Goal: Find specific page/section: Find specific page/section

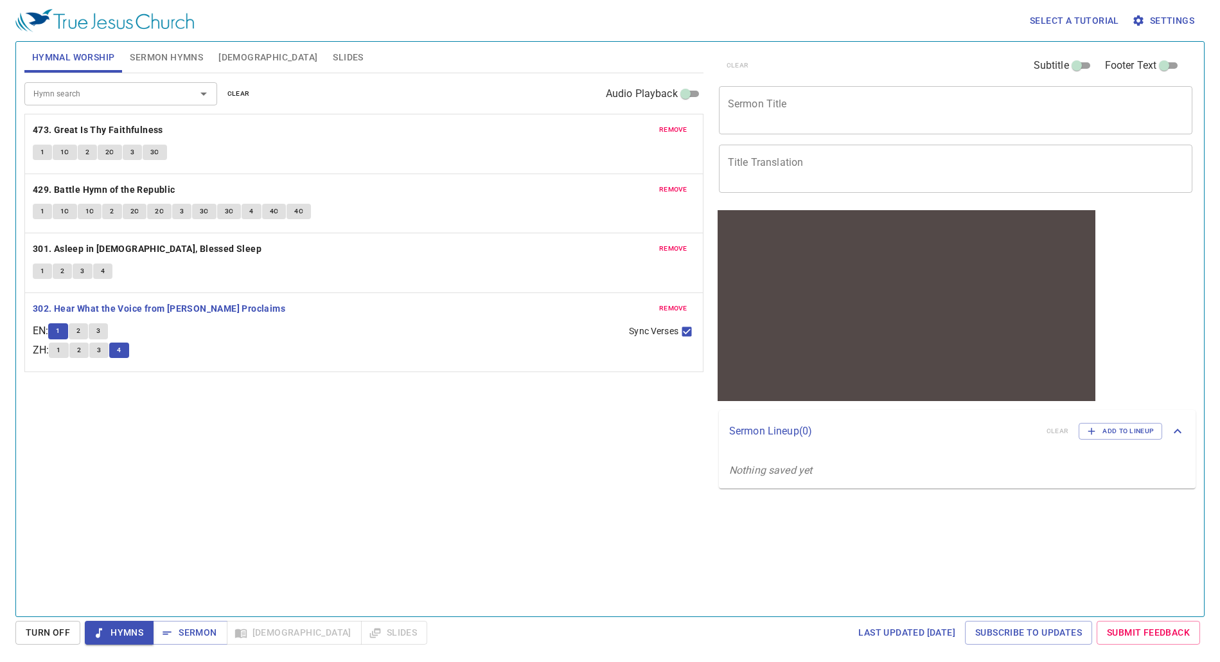
click at [80, 326] on span "2" at bounding box center [78, 331] width 4 height 12
click at [100, 327] on span "3" at bounding box center [98, 331] width 4 height 12
drag, startPoint x: 124, startPoint y: 348, endPoint x: 329, endPoint y: 321, distance: 206.7
click at [121, 348] on span "4" at bounding box center [119, 350] width 4 height 12
click at [43, 480] on div "Hymn search Hymn search clear Audio Playback remove 473. Great Is Thy Faithfuln…" at bounding box center [363, 339] width 679 height 532
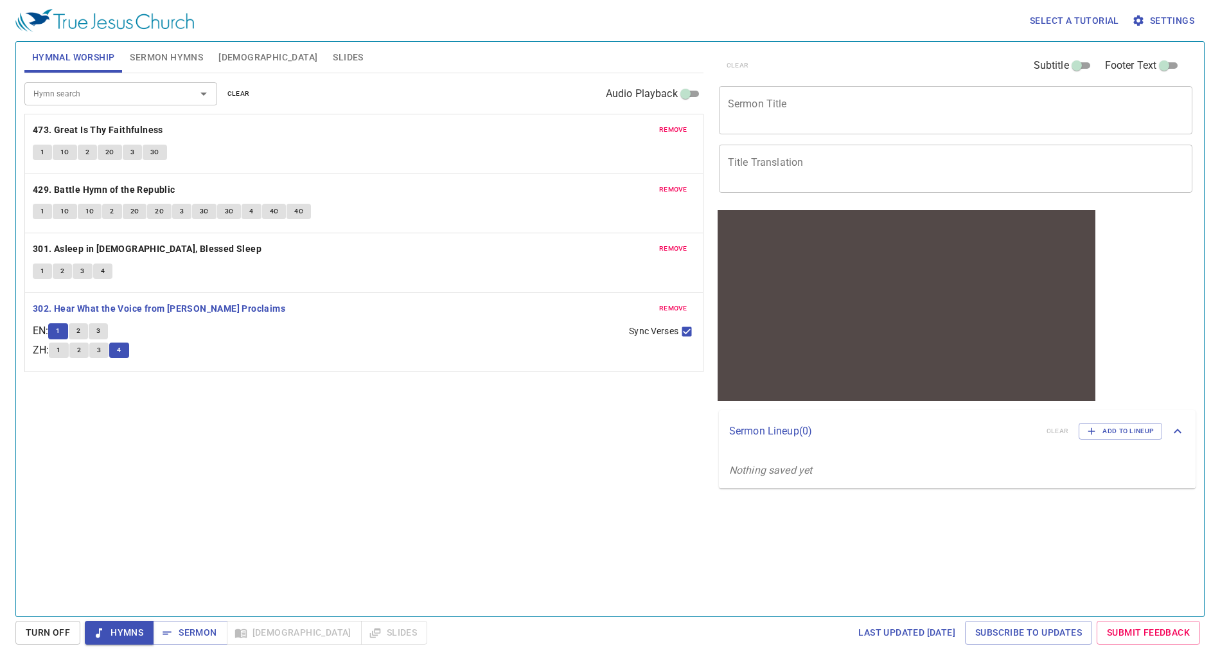
click at [57, 326] on button "1" at bounding box center [57, 330] width 19 height 15
click at [80, 331] on span "2" at bounding box center [78, 331] width 4 height 12
drag, startPoint x: 104, startPoint y: 330, endPoint x: 129, endPoint y: 325, distance: 25.0
click at [100, 330] on span "3" at bounding box center [98, 331] width 4 height 12
click at [121, 346] on button "4" at bounding box center [118, 350] width 19 height 15
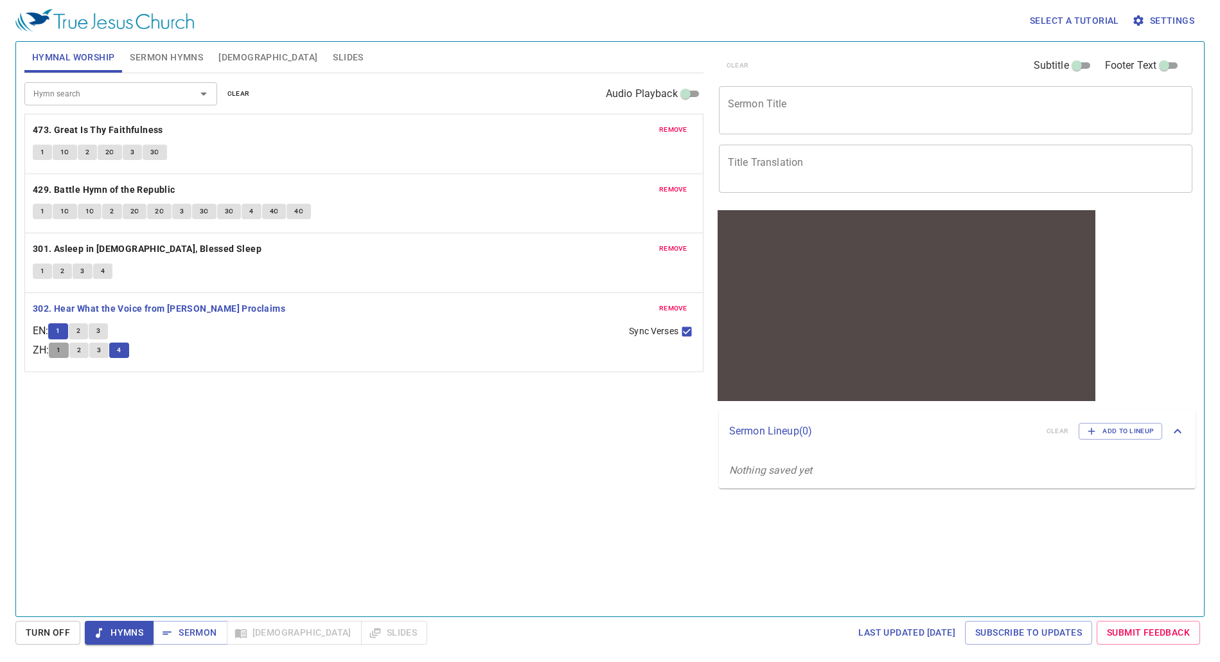
click at [58, 344] on button "1" at bounding box center [58, 350] width 19 height 15
click at [86, 326] on button "2" at bounding box center [78, 330] width 19 height 15
click at [98, 324] on button "3" at bounding box center [98, 330] width 19 height 15
click at [86, 334] on button "2" at bounding box center [78, 330] width 19 height 15
click at [58, 329] on button "1" at bounding box center [57, 330] width 19 height 15
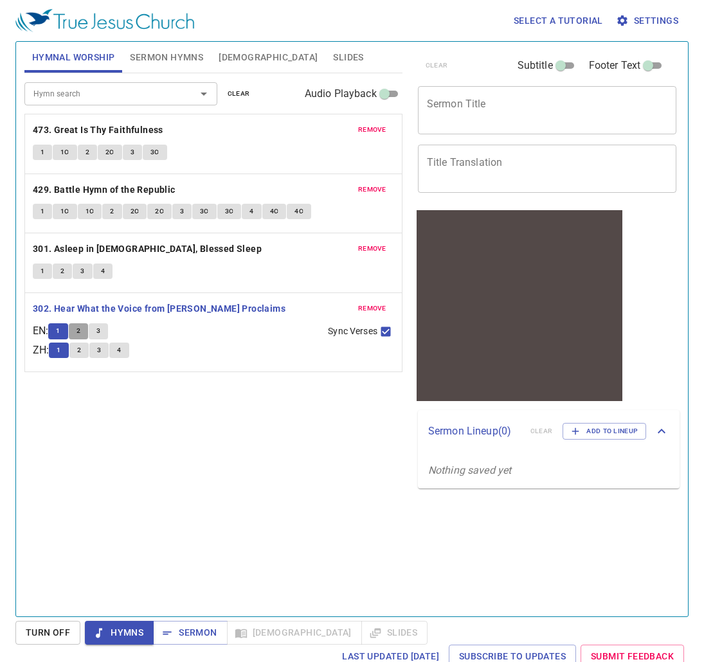
drag, startPoint x: 83, startPoint y: 335, endPoint x: 159, endPoint y: 335, distance: 75.8
click at [80, 335] on span "2" at bounding box center [78, 331] width 4 height 12
drag, startPoint x: 105, startPoint y: 331, endPoint x: 247, endPoint y: 303, distance: 144.7
click at [100, 331] on span "3" at bounding box center [98, 331] width 4 height 12
click at [121, 346] on span "4" at bounding box center [119, 350] width 4 height 12
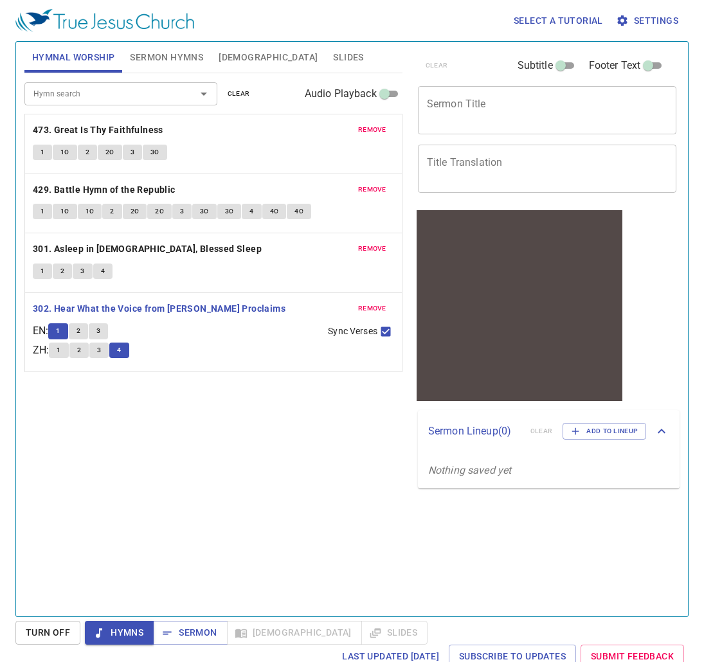
click at [56, 328] on button "1" at bounding box center [57, 330] width 19 height 15
click at [83, 324] on button "2" at bounding box center [78, 330] width 19 height 15
click at [108, 330] on button "3" at bounding box center [98, 330] width 19 height 15
click at [58, 332] on button "1" at bounding box center [57, 330] width 19 height 15
click at [82, 328] on button "2" at bounding box center [78, 330] width 19 height 15
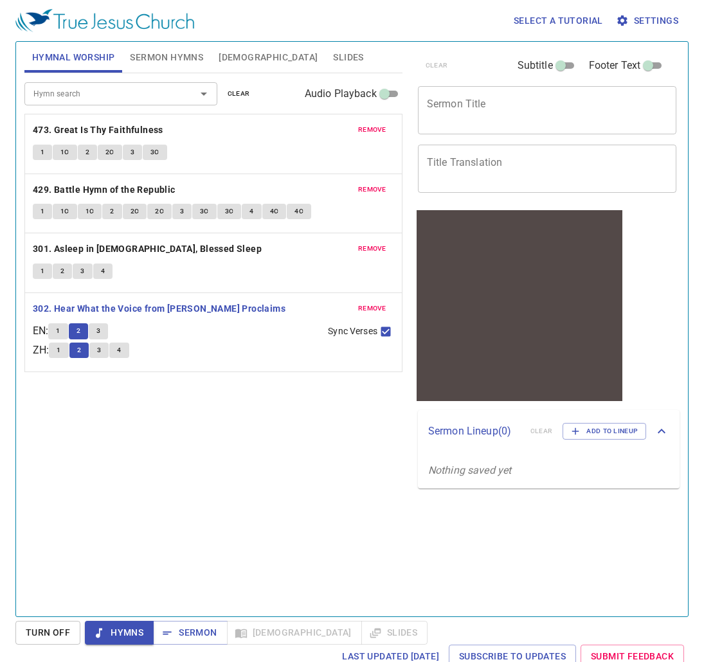
click at [100, 329] on span "3" at bounding box center [98, 331] width 4 height 12
click at [121, 350] on button "4" at bounding box center [118, 350] width 19 height 15
drag, startPoint x: 86, startPoint y: 348, endPoint x: 98, endPoint y: 344, distance: 12.2
click at [86, 348] on button "2" at bounding box center [78, 350] width 19 height 15
drag, startPoint x: 101, startPoint y: 334, endPoint x: 125, endPoint y: 334, distance: 23.8
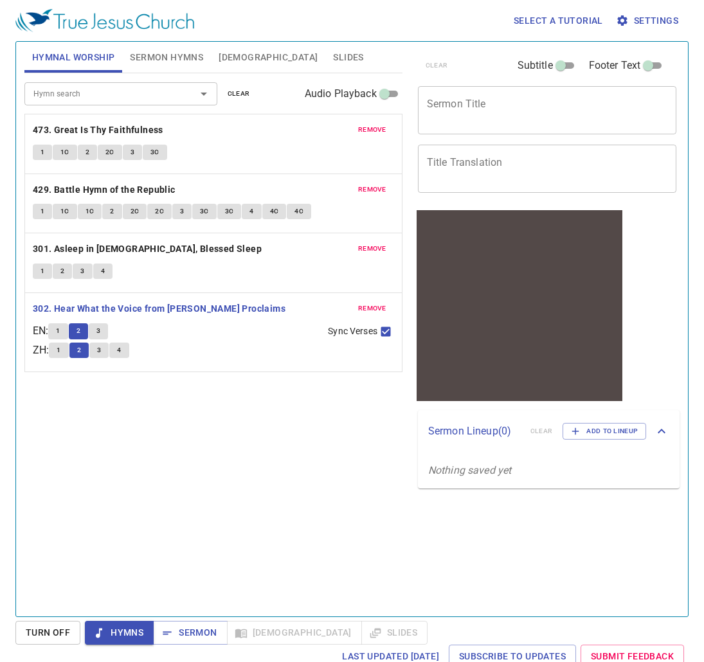
click at [101, 334] on button "3" at bounding box center [98, 330] width 19 height 15
click at [121, 347] on span "4" at bounding box center [119, 350] width 4 height 12
click at [42, 269] on span "1" at bounding box center [42, 271] width 4 height 12
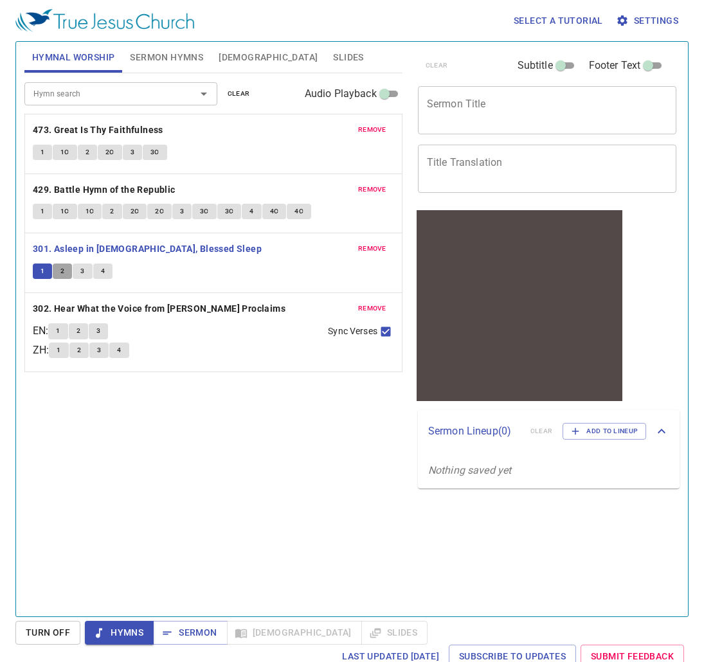
click at [58, 266] on button "2" at bounding box center [62, 270] width 19 height 15
click at [84, 275] on span "3" at bounding box center [82, 271] width 4 height 12
drag, startPoint x: 106, startPoint y: 272, endPoint x: 114, endPoint y: 274, distance: 8.1
click at [106, 272] on button "4" at bounding box center [102, 270] width 19 height 15
click at [43, 269] on span "1" at bounding box center [42, 271] width 4 height 12
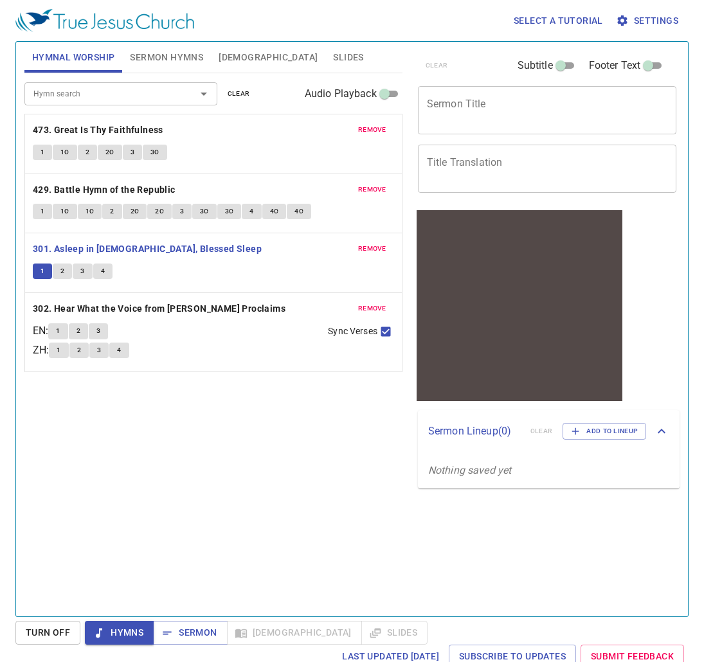
click at [62, 272] on span "2" at bounding box center [62, 271] width 4 height 12
click at [89, 271] on button "3" at bounding box center [82, 270] width 19 height 15
click at [107, 269] on button "4" at bounding box center [102, 270] width 19 height 15
click at [58, 329] on button "1" at bounding box center [57, 330] width 19 height 15
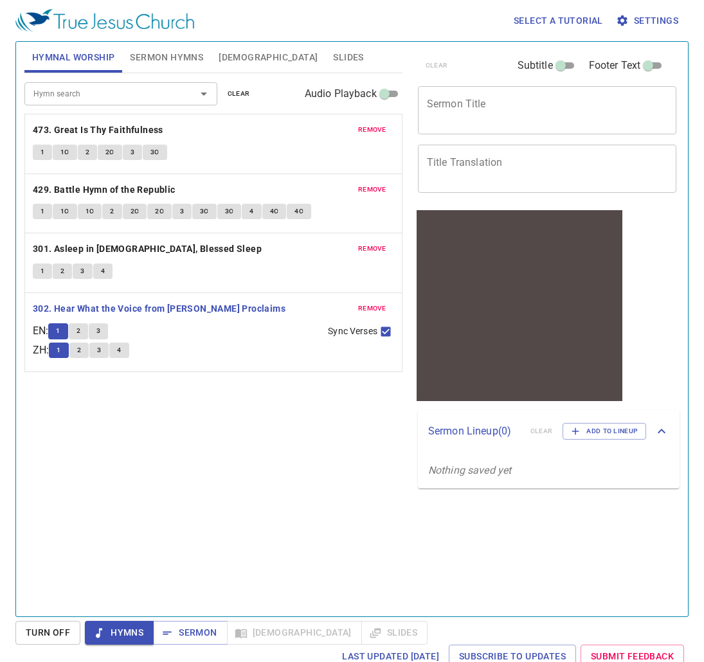
click at [89, 350] on button "2" at bounding box center [78, 350] width 19 height 15
click at [98, 350] on button "3" at bounding box center [98, 350] width 19 height 15
drag, startPoint x: 123, startPoint y: 349, endPoint x: 172, endPoint y: 350, distance: 48.8
click at [121, 349] on span "4" at bounding box center [119, 350] width 4 height 12
click at [80, 326] on span "2" at bounding box center [78, 331] width 4 height 12
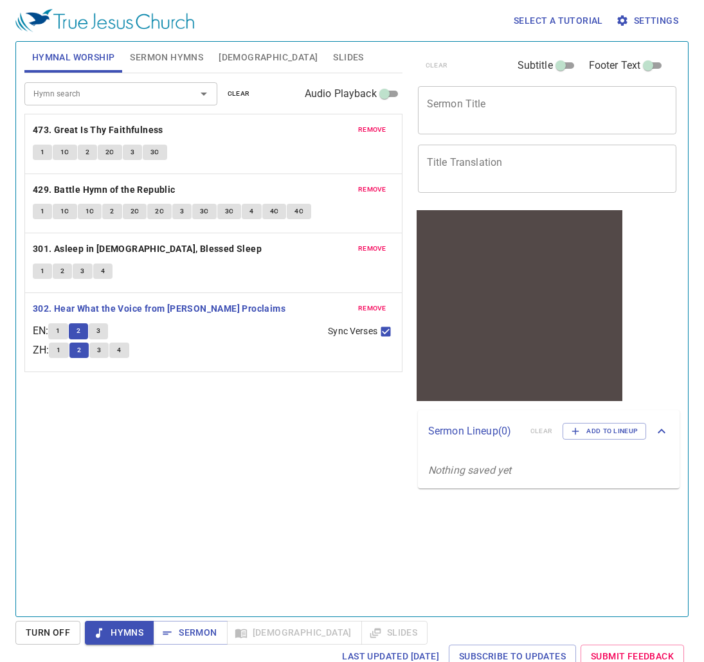
click at [107, 330] on button "3" at bounding box center [98, 330] width 19 height 15
